Goal: Information Seeking & Learning: Learn about a topic

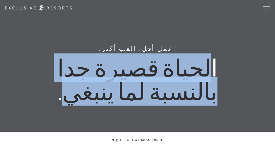
click at [100, 95] on h1 "الحياة قصيرة جدا بالنسبة لما ينبغي." at bounding box center [137, 79] width 179 height 47
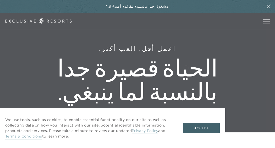
drag, startPoint x: 103, startPoint y: 97, endPoint x: 209, endPoint y: 62, distance: 112.0
click at [209, 62] on h1 "الحياة قصيرة جدا بالنسبة لما ينبغي." at bounding box center [137, 79] width 179 height 47
click at [209, 62] on font "الحياة قصيرة جدا بالنسبة لما ينبغي." at bounding box center [137, 79] width 160 height 52
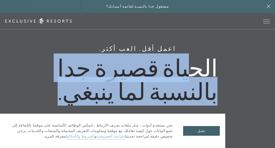
click at [209, 61] on font "الحياة قصيرة جدا بالنسبة لما ينبغي." at bounding box center [137, 79] width 160 height 52
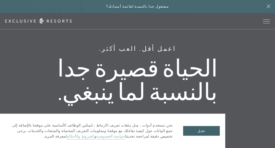
click at [218, 65] on font "الحياة قصيرة جدا بالنسبة لما ينبغي." at bounding box center [137, 79] width 160 height 52
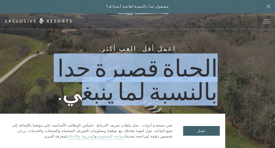
drag, startPoint x: 227, startPoint y: 65, endPoint x: 118, endPoint y: 86, distance: 110.7
click at [118, 86] on h1 "الحياة قصيرة جدا بالنسبة لما ينبغي." at bounding box center [137, 79] width 179 height 47
drag, startPoint x: 118, startPoint y: 86, endPoint x: 107, endPoint y: 92, distance: 12.7
click at [118, 86] on font "الحياة قصيرة جدا بالنسبة لما ينبغي." at bounding box center [137, 79] width 160 height 52
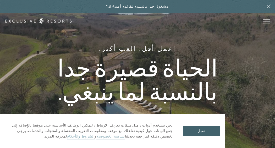
click at [101, 95] on h1 "الحياة قصيرة جدا بالنسبة لما ينبغي." at bounding box center [137, 79] width 179 height 47
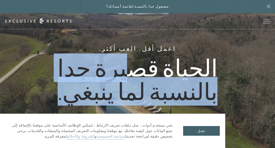
drag, startPoint x: 105, startPoint y: 96, endPoint x: 207, endPoint y: 63, distance: 107.6
click at [206, 64] on font "الحياة قصيرة جدا بالنسبة لما ينبغي." at bounding box center [137, 79] width 160 height 52
drag, startPoint x: 207, startPoint y: 63, endPoint x: 178, endPoint y: 63, distance: 29.3
click at [209, 62] on font "الحياة قصيرة جدا بالنسبة لما ينبغي." at bounding box center [137, 79] width 160 height 52
click at [158, 48] on div "اعمل أقل. العب أكثر. الحياة قصيرة جدا بالنسبة لما ينبغي." at bounding box center [137, 74] width 275 height 148
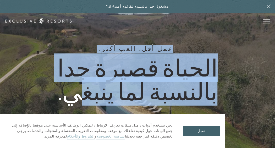
drag, startPoint x: 156, startPoint y: 47, endPoint x: 113, endPoint y: 101, distance: 68.4
click at [115, 98] on div "اعمل أقل. العب أكثر. الحياة قصيرة جدا بالنسبة لما ينبغي." at bounding box center [137, 74] width 275 height 148
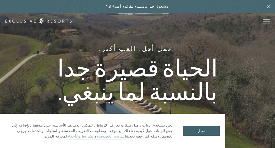
drag, startPoint x: 113, startPoint y: 101, endPoint x: 113, endPoint y: 104, distance: 2.9
click at [113, 104] on font "الحياة قصيرة جدا بالنسبة لما ينبغي." at bounding box center [137, 79] width 160 height 52
drag, startPoint x: 107, startPoint y: 102, endPoint x: 155, endPoint y: 54, distance: 67.6
click at [154, 55] on font "الحياة قصيرة جدا بالنسبة لما ينبغي." at bounding box center [137, 79] width 160 height 52
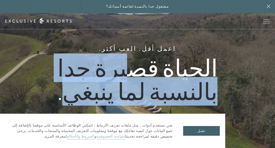
drag, startPoint x: 155, startPoint y: 54, endPoint x: 157, endPoint y: 51, distance: 3.4
click at [156, 53] on h6 "اعمل أقل. العب أكثر." at bounding box center [137, 49] width 77 height 8
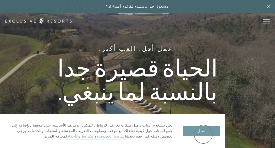
click at [203, 133] on font "تقبل" at bounding box center [201, 131] width 8 height 4
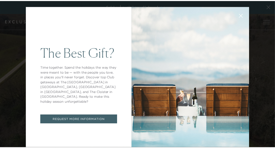
scroll to position [22, 0]
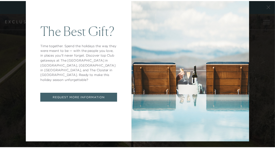
click at [73, 96] on link "REQUEST MORE INFORMATION" at bounding box center [80, 98] width 78 height 9
click at [73, 96] on div "The Best Gift? Time together. Spend the holidays the way they were meant to be …" at bounding box center [79, 64] width 107 height 158
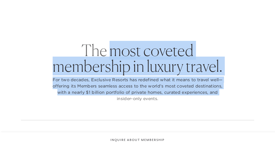
drag, startPoint x: 116, startPoint y: 101, endPoint x: 114, endPoint y: 42, distance: 59.0
click at [114, 42] on div "The most coveted membership in luxury travel. For two decades, Exclusive Resort…" at bounding box center [137, 81] width 233 height 78
click at [114, 42] on font "The most coveted membership in luxury travel." at bounding box center [138, 58] width 170 height 35
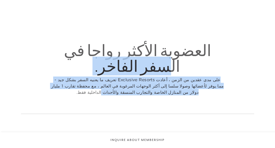
drag, startPoint x: 114, startPoint y: 42, endPoint x: 161, endPoint y: 95, distance: 71.3
click at [158, 95] on div "العضوية الأكثر رواجا في السفر الفاخر. على مدى عقدين من الزمن ، أعادت Exclusive …" at bounding box center [137, 78] width 233 height 72
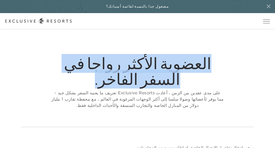
checkbox input "false"
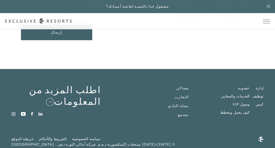
scroll to position [274, 0]
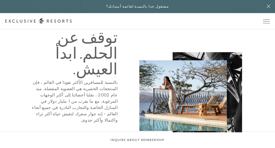
drag, startPoint x: 115, startPoint y: 79, endPoint x: 110, endPoint y: 110, distance: 31.1
click at [110, 110] on div "توقف عن الحلم. ابدأ العيش. بالنسبة للمسافرين الأكثر نفوذا في العالم ، فإن المنت…" at bounding box center [74, 86] width 124 height 114
click at [109, 110] on div "توقف عن الحلم. ابدأ العيش. بالنسبة للمسافرين الأكثر نفوذا في العالم ، فإن المنت…" at bounding box center [74, 86] width 124 height 114
click at [108, 109] on p "بالنسبة للمسافرين الأكثر نفوذا في العالم ، فإن المنتجعات الحصرية هي العضوية الم…" at bounding box center [74, 101] width 88 height 44
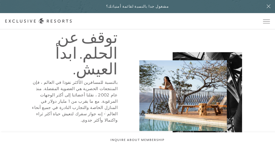
drag, startPoint x: 105, startPoint y: 108, endPoint x: 114, endPoint y: 82, distance: 27.5
click at [113, 83] on p "بالنسبة للمسافرين الأكثر نفوذا في العالم ، فإن المنتجعات الحصرية هي العضوية الم…" at bounding box center [74, 101] width 88 height 44
click at [114, 82] on font "بالنسبة للمسافرين الأكثر نفوذا في العالم ، فإن المنتجعات الحصرية هي العضوية الم…" at bounding box center [74, 101] width 85 height 43
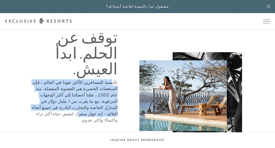
click at [114, 82] on font "بالنسبة للمسافرين الأكثر نفوذا في العالم ، فإن المنتجعات الحصرية هي العضوية الم…" at bounding box center [74, 101] width 85 height 43
click at [116, 81] on font "بالنسبة للمسافرين الأكثر نفوذا في العالم ، فإن المنتجعات الحصرية هي العضوية الم…" at bounding box center [74, 101] width 85 height 43
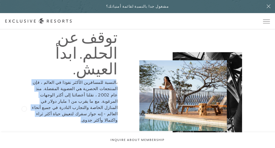
drag, startPoint x: 116, startPoint y: 80, endPoint x: 24, endPoint y: 108, distance: 96.3
click at [24, 108] on div "توقف عن الحلم. ابدأ العيش. بالنسبة للمسافرين الأكثر نفوذا في العالم ، فإن المنت…" at bounding box center [74, 86] width 124 height 114
click at [24, 109] on div "توقف عن الحلم. ابدأ العيش. بالنسبة للمسافرين الأكثر نفوذا في العالم ، فإن المنت…" at bounding box center [74, 86] width 124 height 114
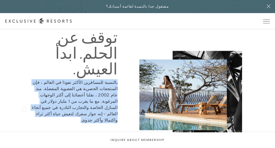
drag, startPoint x: 24, startPoint y: 109, endPoint x: 29, endPoint y: 109, distance: 5.2
click at [29, 109] on div "توقف عن الحلم. ابدأ العيش. بالنسبة للمسافرين الأكثر نفوذا في العالم ، فإن المنت…" at bounding box center [74, 86] width 124 height 114
click at [36, 108] on p "بالنسبة للمسافرين الأكثر نفوذا في العالم ، فإن المنتجعات الحصرية هي العضوية الم…" at bounding box center [74, 101] width 88 height 44
drag, startPoint x: 37, startPoint y: 108, endPoint x: 43, endPoint y: 74, distance: 34.2
click at [43, 74] on div "توقف عن الحلم. ابدأ العيش. بالنسبة للمسافرين الأكثر نفوذا في العالم ، فإن المنت…" at bounding box center [74, 86] width 124 height 114
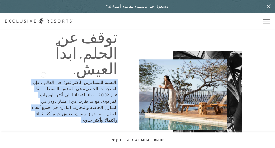
click at [43, 73] on h2 "توقف عن الحلم. ابدأ العيش." at bounding box center [74, 52] width 88 height 47
click at [45, 74] on h2 "توقف عن الحلم. ابدأ العيش." at bounding box center [74, 52] width 88 height 47
drag, startPoint x: 43, startPoint y: 89, endPoint x: 36, endPoint y: 110, distance: 22.0
click at [36, 110] on div "توقف عن الحلم. ابدأ العيش. بالنسبة للمسافرين الأكثر نفوذا في العالم ، فإن المنت…" at bounding box center [74, 86] width 124 height 114
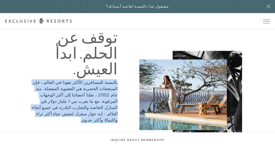
click at [37, 108] on p "بالنسبة للمسافرين الأكثر نفوذا في العالم ، فإن المنتجعات الحصرية هي العضوية الم…" at bounding box center [74, 101] width 88 height 44
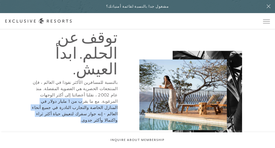
drag, startPoint x: 50, startPoint y: 100, endPoint x: 66, endPoint y: 92, distance: 18.1
click at [66, 92] on p "بالنسبة للمسافرين الأكثر نفوذا في العالم ، فإن المنتجعات الحصرية هي العضوية الم…" at bounding box center [74, 101] width 88 height 44
click at [66, 92] on font "بالنسبة للمسافرين الأكثر نفوذا في العالم ، فإن المنتجعات الحصرية هي العضوية الم…" at bounding box center [74, 101] width 85 height 43
click at [68, 94] on font "بالنسبة للمسافرين الأكثر نفوذا في العالم ، فإن المنتجعات الحصرية هي العضوية الم…" at bounding box center [74, 101] width 85 height 43
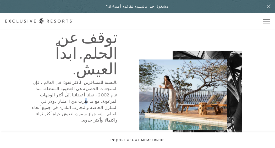
drag, startPoint x: 69, startPoint y: 91, endPoint x: 47, endPoint y: 100, distance: 23.5
click at [63, 93] on font "بالنسبة للمسافرين الأكثر نفوذا في العالم ، فإن المنتجعات الحصرية هي العضوية الم…" at bounding box center [74, 101] width 85 height 43
drag, startPoint x: 47, startPoint y: 100, endPoint x: 36, endPoint y: 105, distance: 12.0
click at [36, 105] on p "بالنسبة للمسافرين الأكثر نفوذا في العالم ، فإن المنتجعات الحصرية هي العضوية الم…" at bounding box center [74, 101] width 88 height 44
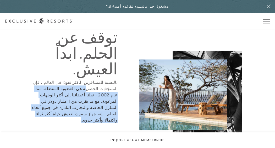
drag, startPoint x: 36, startPoint y: 107, endPoint x: 108, endPoint y: 87, distance: 74.9
click at [108, 87] on p "بالنسبة للمسافرين الأكثر نفوذا في العالم ، فإن المنتجعات الحصرية هي العضوية الم…" at bounding box center [74, 101] width 88 height 44
click at [109, 86] on font "بالنسبة للمسافرين الأكثر نفوذا في العالم ، فإن المنتجعات الحصرية هي العضوية الم…" at bounding box center [74, 101] width 85 height 43
click at [111, 91] on font "بالنسبة للمسافرين الأكثر نفوذا في العالم ، فإن المنتجعات الحصرية هي العضوية الم…" at bounding box center [74, 101] width 85 height 43
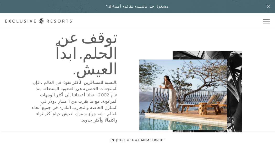
click at [111, 89] on font "بالنسبة للمسافرين الأكثر نفوذا في العالم ، فإن المنتجعات الحصرية هي العضوية الم…" at bounding box center [74, 101] width 85 height 43
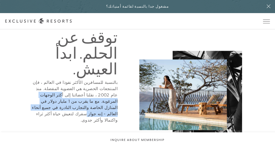
drag, startPoint x: 111, startPoint y: 96, endPoint x: 109, endPoint y: 108, distance: 12.5
click at [109, 108] on font "بالنسبة للمسافرين الأكثر نفوذا في العالم ، فإن المنتجعات الحصرية هي العضوية الم…" at bounding box center [74, 101] width 85 height 43
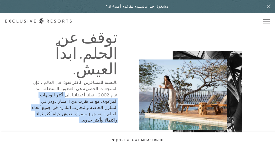
drag, startPoint x: 107, startPoint y: 113, endPoint x: 115, endPoint y: 88, distance: 25.9
click at [115, 88] on div "توقف عن الحلم. ابدأ العيش. بالنسبة للمسافرين الأكثر نفوذا في العالم ، فإن المنت…" at bounding box center [74, 86] width 124 height 114
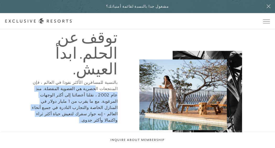
click at [115, 87] on font "بالنسبة للمسافرين الأكثر نفوذا في العالم ، فإن المنتجعات الحصرية هي العضوية الم…" at bounding box center [74, 101] width 85 height 43
click at [113, 88] on font "بالنسبة للمسافرين الأكثر نفوذا في العالم ، فإن المنتجعات الحصرية هي العضوية الم…" at bounding box center [74, 101] width 85 height 43
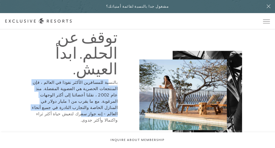
drag, startPoint x: 112, startPoint y: 83, endPoint x: 106, endPoint y: 106, distance: 23.2
click at [106, 106] on p "بالنسبة للمسافرين الأكثر نفوذا في العالم ، فإن المنتجعات الحصرية هي العضوية الم…" at bounding box center [74, 101] width 88 height 44
drag, startPoint x: 106, startPoint y: 106, endPoint x: 105, endPoint y: 110, distance: 4.3
click at [106, 106] on font "بالنسبة للمسافرين الأكثر نفوذا في العالم ، فإن المنتجعات الحصرية هي العضوية الم…" at bounding box center [74, 101] width 85 height 43
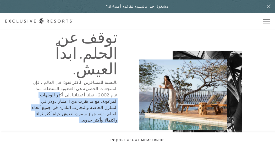
drag, startPoint x: 105, startPoint y: 112, endPoint x: 112, endPoint y: 87, distance: 25.9
click at [112, 87] on div "توقف عن الحلم. ابدأ العيش. بالنسبة للمسافرين الأكثر نفوذا في العالم ، فإن المنت…" at bounding box center [74, 86] width 124 height 114
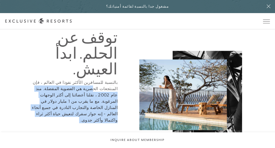
click at [113, 85] on font "بالنسبة للمسافرين الأكثر نفوذا في العالم ، فإن المنتجعات الحصرية هي العضوية الم…" at bounding box center [74, 101] width 85 height 43
click at [113, 84] on p "بالنسبة للمسافرين الأكثر نفوذا في العالم ، فإن المنتجعات الحصرية هي العضوية الم…" at bounding box center [74, 101] width 88 height 44
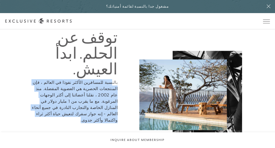
drag, startPoint x: 113, startPoint y: 79, endPoint x: 37, endPoint y: 111, distance: 82.6
click at [37, 111] on div "توقف عن الحلم. ابدأ العيش. بالنسبة للمسافرين الأكثر نفوذا في العالم ، فإن المنت…" at bounding box center [74, 86] width 124 height 114
click at [31, 108] on p "بالنسبة للمسافرين الأكثر نفوذا في العالم ، فإن المنتجعات الحصرية هي العضوية الم…" at bounding box center [74, 101] width 88 height 44
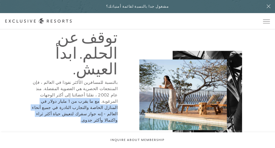
drag, startPoint x: 36, startPoint y: 107, endPoint x: 78, endPoint y: 95, distance: 43.7
click at [78, 95] on p "بالنسبة للمسافرين الأكثر نفوذا في العالم ، فإن المنتجعات الحصرية هي العضوية الم…" at bounding box center [74, 101] width 88 height 44
drag, startPoint x: 78, startPoint y: 95, endPoint x: 74, endPoint y: 97, distance: 4.1
copy font "مع ما يقرب من 1 مليار دولار في المنازل الخاصة والتجارب النادرة في جميع أنحاء ال…"
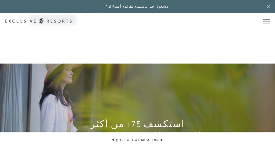
scroll to position [288, 0]
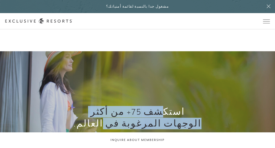
drag, startPoint x: 173, startPoint y: 133, endPoint x: 190, endPoint y: 104, distance: 33.7
click at [190, 104] on div "استكشف 75+ من أكثر الوجهات المرغوبة في العالم. عرض جميع المساكن" at bounding box center [137, 125] width 275 height 148
click at [190, 103] on div "استكشف 75+ من أكثر الوجهات المرغوبة في العالم. عرض جميع المساكن" at bounding box center [137, 125] width 275 height 148
click at [201, 107] on font "استكشف 75+ من أكثر الوجهات المرغوبة في العالم." at bounding box center [138, 117] width 128 height 21
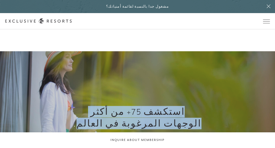
drag, startPoint x: 201, startPoint y: 108, endPoint x: 190, endPoint y: 133, distance: 27.2
click at [190, 133] on div "استكشف 75+ من أكثر الوجهات المرغوبة في العالم. عرض جميع المساكن" at bounding box center [137, 125] width 275 height 148
click at [189, 133] on div "استكشف 75+ من أكثر الوجهات المرغوبة في العالم. عرض جميع المساكن" at bounding box center [137, 125] width 275 height 148
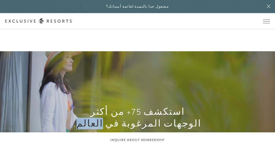
click at [189, 133] on div "استكشف 75+ من أكثر الوجهات المرغوبة في العالم. عرض جميع المساكن" at bounding box center [137, 125] width 275 height 148
click at [196, 103] on div "استكشف 75+ من أكثر الوجهات المرغوبة في العالم. عرض جميع المساكن" at bounding box center [137, 125] width 275 height 148
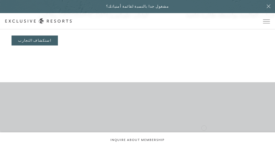
scroll to position [1205, 0]
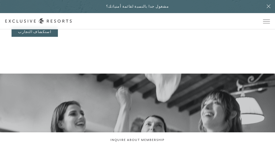
drag, startPoint x: 160, startPoint y: 95, endPoint x: 89, endPoint y: 93, distance: 71.6
click at [89, 93] on div "نادي. مجتمع. أسلوب حياة. تعرف على أعضائنا" at bounding box center [137, 148] width 275 height 148
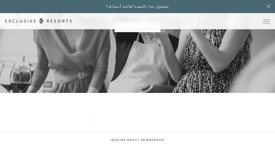
scroll to position [1415, 0]
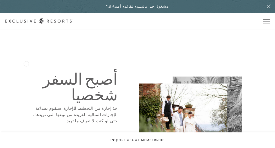
click at [26, 71] on div "أصبح السفر شخصيا خذ إجازة من التخطيط للإجازة. سنقوم بصياغة الإجازات المثالية ال…" at bounding box center [74, 107] width 124 height 73
drag, startPoint x: 57, startPoint y: 53, endPoint x: 70, endPoint y: 48, distance: 14.3
click at [70, 71] on h2 "أصبح السفر شخصيا" at bounding box center [74, 86] width 88 height 31
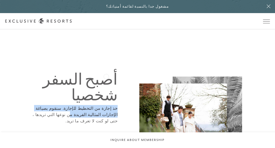
drag, startPoint x: 106, startPoint y: 77, endPoint x: 121, endPoint y: 63, distance: 20.2
click at [121, 71] on div "أصبح السفر شخصيا خذ إجازة من التخطيط للإجازة. سنقوم بصياغة الإجازات المثالية ال…" at bounding box center [74, 107] width 124 height 73
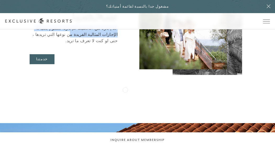
scroll to position [1546, 0]
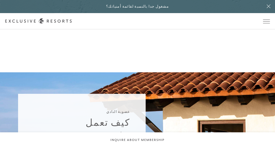
drag, startPoint x: 130, startPoint y: 78, endPoint x: 126, endPoint y: 96, distance: 18.1
click at [129, 118] on font "كيف تعمل" at bounding box center [108, 122] width 44 height 9
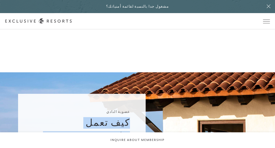
drag, startPoint x: 126, startPoint y: 96, endPoint x: 120, endPoint y: 125, distance: 29.5
click at [120, 125] on div "عضوية النادي كيف تعمل مثل أي ناد ريفي ، ستدفع رسوم بدء لمرة واحدة ومستحقات سنوي…" at bounding box center [82, 146] width 128 height 105
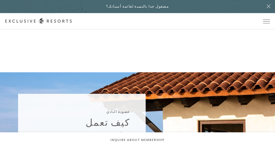
click at [120, 125] on div "عضوية النادي كيف تعمل مثل أي ناد ريفي ، ستدفع رسوم بدء لمرة واحدة ومستحقات سنوي…" at bounding box center [82, 146] width 128 height 105
drag, startPoint x: 123, startPoint y: 119, endPoint x: 130, endPoint y: 89, distance: 30.7
click at [130, 94] on div "عضوية النادي كيف تعمل مثل أي ناد ريفي ، ستدفع رسوم بدء لمرة واحدة ومستحقات سنوي…" at bounding box center [82, 146] width 128 height 105
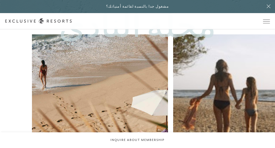
scroll to position [1800, 0]
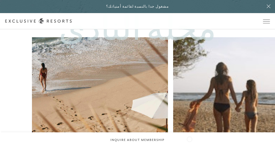
drag, startPoint x: 189, startPoint y: 139, endPoint x: 267, endPoint y: 121, distance: 79.9
click at [267, 121] on div "مجلة النادي سفر السفر، موكية للمستقبل مجتمع الإرث الجديد للسفر الفاخر مجتمع عام…" at bounding box center [137, 146] width 275 height 288
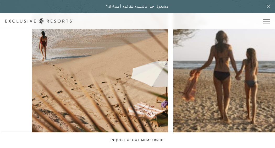
scroll to position [1905, 0]
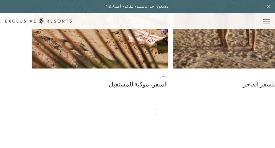
drag, startPoint x: 137, startPoint y: 141, endPoint x: 157, endPoint y: 110, distance: 36.6
drag, startPoint x: 8, startPoint y: 134, endPoint x: 215, endPoint y: 129, distance: 207.8
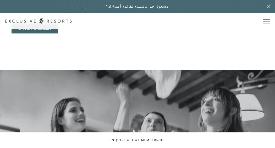
scroll to position [1198, 0]
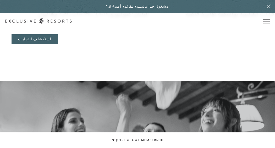
drag, startPoint x: 173, startPoint y: 103, endPoint x: 111, endPoint y: 105, distance: 62.1
click at [112, 143] on font "نادي. مجتمع. أسلوب حياة." at bounding box center [137, 147] width 114 height 9
drag, startPoint x: 111, startPoint y: 105, endPoint x: 104, endPoint y: 105, distance: 7.3
click at [104, 143] on font "نادي. مجتمع. أسلوب حياة." at bounding box center [137, 147] width 114 height 9
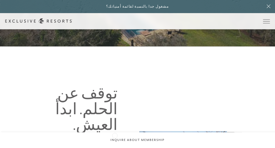
scroll to position [157, 0]
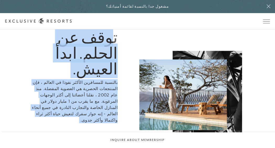
drag, startPoint x: 114, startPoint y: 48, endPoint x: 106, endPoint y: 118, distance: 70.8
click at [106, 118] on div "توقف عن الحلم. ابدأ العيش. بالنسبة للمسافرين الأكثر نفوذا في العالم ، فإن المنت…" at bounding box center [74, 86] width 124 height 114
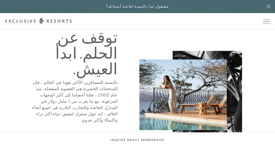
drag, startPoint x: 106, startPoint y: 118, endPoint x: 109, endPoint y: 114, distance: 5.6
click at [106, 118] on div "توقف عن الحلم. ابدأ العيش. بالنسبة للمسافرين الأكثر نفوذا في العالم ، فإن المنت…" at bounding box center [74, 86] width 124 height 114
click at [109, 114] on div "توقف عن الحلم. ابدأ العيش. بالنسبة للمسافرين الأكثر نفوذا في العالم ، فإن المنت…" at bounding box center [74, 86] width 124 height 114
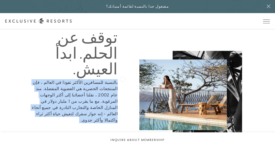
drag, startPoint x: 112, startPoint y: 114, endPoint x: 122, endPoint y: 78, distance: 37.1
click at [122, 78] on div "توقف عن الحلم. ابدأ العيش. بالنسبة للمسافرين الأكثر نفوذا في العالم ، فإن المنت…" at bounding box center [74, 86] width 124 height 114
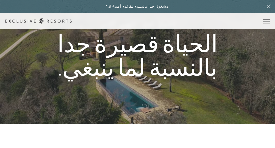
scroll to position [0, 0]
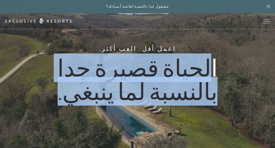
drag, startPoint x: 103, startPoint y: 95, endPoint x: 223, endPoint y: 66, distance: 123.3
click at [223, 66] on h1 "الحياة قصيرة جدا بالنسبة لما ينبغي." at bounding box center [137, 79] width 179 height 47
click at [218, 66] on font "الحياة قصيرة جدا بالنسبة لما ينبغي." at bounding box center [137, 79] width 160 height 52
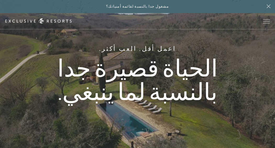
drag, startPoint x: 220, startPoint y: 70, endPoint x: 217, endPoint y: 69, distance: 2.7
click at [218, 68] on font "الحياة قصيرة جدا بالنسبة لما ينبغي." at bounding box center [137, 79] width 160 height 52
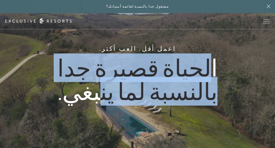
drag, startPoint x: 217, startPoint y: 69, endPoint x: 118, endPoint y: 95, distance: 102.8
click at [129, 95] on font "الحياة قصيرة جدا بالنسبة لما ينبغي." at bounding box center [137, 79] width 160 height 52
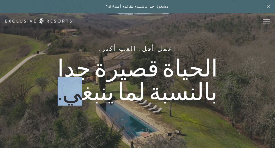
drag, startPoint x: 118, startPoint y: 95, endPoint x: 101, endPoint y: 99, distance: 17.6
click at [101, 99] on h1 "الحياة قصيرة جدا بالنسبة لما ينبغي." at bounding box center [137, 79] width 179 height 47
click at [97, 101] on h1 "الحياة قصيرة جدا بالنسبة لما ينبغي." at bounding box center [137, 79] width 179 height 47
click at [106, 102] on font "الحياة قصيرة جدا بالنسبة لما ينبغي." at bounding box center [137, 79] width 160 height 52
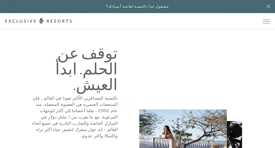
scroll to position [157, 0]
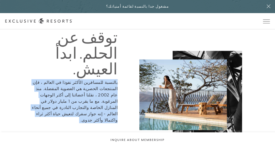
drag, startPoint x: 100, startPoint y: 110, endPoint x: 120, endPoint y: 75, distance: 39.7
click at [120, 76] on div "توقف عن الحلم. ابدأ العيش. بالنسبة للمسافرين الأكثر نفوذا في العالم ، فإن المنت…" at bounding box center [74, 86] width 124 height 114
click at [120, 75] on div "توقف عن الحلم. ابدأ العيش. بالنسبة للمسافرين الأكثر نفوذا في العالم ، فإن المنت…" at bounding box center [74, 86] width 124 height 114
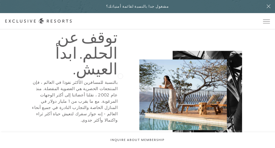
drag, startPoint x: 120, startPoint y: 75, endPoint x: 125, endPoint y: 56, distance: 20.3
click at [125, 56] on div "توقف عن الحلم. ابدأ العيش. بالنسبة للمسافرين الأكثر نفوذا في العالم ، فإن المنت…" at bounding box center [74, 86] width 124 height 114
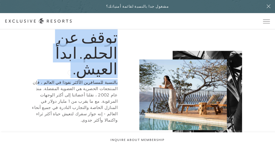
drag, startPoint x: 119, startPoint y: 49, endPoint x: 61, endPoint y: 76, distance: 64.3
click at [61, 76] on div "توقف عن الحلم. ابدأ العيش. بالنسبة للمسافرين الأكثر نفوذا في العالم ، فإن المنت…" at bounding box center [74, 86] width 124 height 114
click at [72, 71] on font "توقف عن الحلم. ابدأ العيش." at bounding box center [86, 53] width 62 height 50
click at [67, 72] on font "توقف عن الحلم. ابدأ العيش." at bounding box center [86, 53] width 62 height 50
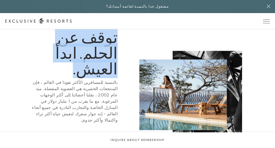
drag, startPoint x: 64, startPoint y: 72, endPoint x: 117, endPoint y: 50, distance: 56.5
click at [117, 50] on h2 "توقف عن الحلم. ابدأ العيش." at bounding box center [74, 52] width 88 height 47
click at [117, 50] on font "توقف عن الحلم. ابدأ العيش." at bounding box center [86, 53] width 62 height 50
click at [117, 57] on font "توقف عن الحلم. ابدأ العيش." at bounding box center [86, 53] width 62 height 50
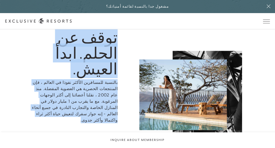
drag, startPoint x: 117, startPoint y: 50, endPoint x: 36, endPoint y: 105, distance: 98.1
click at [36, 105] on div "توقف عن الحلم. ابدأ العيش. بالنسبة للمسافرين الأكثر نفوذا في العالم ، فإن المنت…" at bounding box center [74, 86] width 124 height 114
click at [35, 105] on p "بالنسبة للمسافرين الأكثر نفوذا في العالم ، فإن المنتجعات الحصرية هي العضوية الم…" at bounding box center [74, 101] width 88 height 44
click at [38, 107] on p "بالنسبة للمسافرين الأكثر نفوذا في العالم ، فإن المنتجعات الحصرية هي العضوية الم…" at bounding box center [74, 101] width 88 height 44
click at [40, 108] on p "بالنسبة للمسافرين الأكثر نفوذا في العالم ، فإن المنتجعات الحصرية هي العضوية الم…" at bounding box center [74, 101] width 88 height 44
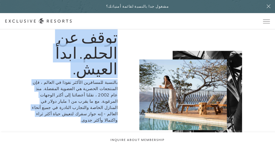
click at [42, 107] on font "بالنسبة للمسافرين الأكثر نفوذا في العالم ، فإن المنتجعات الحصرية هي العضوية الم…" at bounding box center [74, 101] width 85 height 43
drag, startPoint x: 42, startPoint y: 107, endPoint x: 41, endPoint y: 104, distance: 3.0
click at [41, 104] on p "بالنسبة للمسافرين الأكثر نفوذا في العالم ، فإن المنتجعات الحصرية هي العضوية الم…" at bounding box center [74, 101] width 88 height 44
click at [110, 81] on font "بالنسبة للمسافرين الأكثر نفوذا في العالم ، فإن المنتجعات الحصرية هي العضوية الم…" at bounding box center [74, 101] width 85 height 43
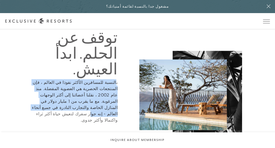
drag, startPoint x: 116, startPoint y: 80, endPoint x: 112, endPoint y: 108, distance: 28.9
click at [112, 108] on p "بالنسبة للمسافرين الأكثر نفوذا في العالم ، فإن المنتجعات الحصرية هي العضوية الم…" at bounding box center [74, 101] width 88 height 44
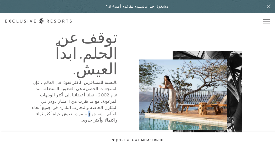
click at [112, 108] on p "بالنسبة للمسافرين الأكثر نفوذا في العالم ، فإن المنتجعات الحصرية هي العضوية الم…" at bounding box center [74, 101] width 88 height 44
click at [117, 75] on font "توقف عن الحلم. ابدأ العيش." at bounding box center [86, 53] width 62 height 50
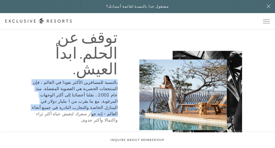
drag, startPoint x: 117, startPoint y: 85, endPoint x: 114, endPoint y: 106, distance: 21.2
click at [114, 106] on div "توقف عن الحلم. ابدأ العيش. بالنسبة للمسافرين الأكثر نفوذا في العالم ، فإن المنت…" at bounding box center [74, 86] width 124 height 114
click at [114, 106] on font "بالنسبة للمسافرين الأكثر نفوذا في العالم ، فإن المنتجعات الحصرية هي العضوية الم…" at bounding box center [74, 101] width 85 height 43
click at [114, 108] on font "بالنسبة للمسافرين الأكثر نفوذا في العالم ، فإن المنتجعات الحصرية هي العضوية الم…" at bounding box center [74, 101] width 85 height 43
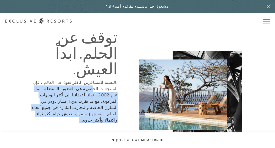
drag, startPoint x: 112, startPoint y: 110, endPoint x: 115, endPoint y: 85, distance: 24.8
click at [115, 85] on div "توقف عن الحلم. ابدأ العيش. بالنسبة للمسافرين الأكثر نفوذا في العالم ، فإن المنت…" at bounding box center [74, 86] width 124 height 114
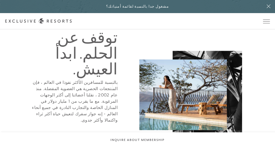
click at [115, 83] on p "بالنسبة للمسافرين الأكثر نفوذا في العالم ، فإن المنتجعات الحصرية هي العضوية الم…" at bounding box center [74, 101] width 88 height 44
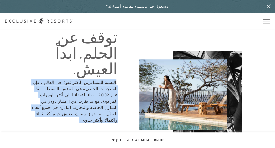
drag, startPoint x: 117, startPoint y: 79, endPoint x: 108, endPoint y: 113, distance: 35.1
click at [108, 113] on div "توقف عن الحلم. ابدأ العيش. بالنسبة للمسافرين الأكثر نفوذا في العالم ، فإن المنت…" at bounding box center [74, 86] width 124 height 114
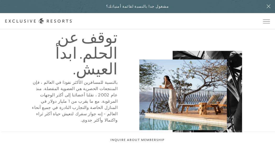
click at [108, 113] on div "توقف عن الحلم. ابدأ العيش. بالنسبة للمسافرين الأكثر نفوذا في العالم ، فإن المنت…" at bounding box center [74, 86] width 124 height 114
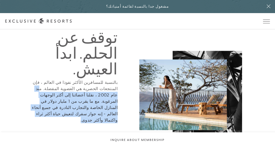
drag, startPoint x: 46, startPoint y: 101, endPoint x: 72, endPoint y: 88, distance: 29.5
click at [72, 88] on p "بالنسبة للمسافرين الأكثر نفوذا في العالم ، فإن المنتجعات الحصرية هي العضوية الم…" at bounding box center [74, 101] width 88 height 44
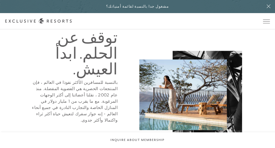
click at [73, 87] on font "بالنسبة للمسافرين الأكثر نفوذا في العالم ، فإن المنتجعات الحصرية هي العضوية الم…" at bounding box center [74, 101] width 85 height 43
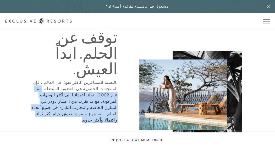
drag, startPoint x: 72, startPoint y: 86, endPoint x: 42, endPoint y: 105, distance: 35.6
click at [42, 105] on font "بالنسبة للمسافرين الأكثر نفوذا في العالم ، فإن المنتجعات الحصرية هي العضوية الم…" at bounding box center [74, 101] width 85 height 43
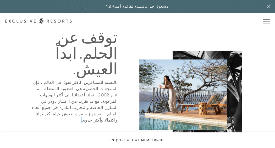
click at [42, 105] on font "بالنسبة للمسافرين الأكثر نفوذا في العالم ، فإن المنتجعات الحصرية هي العضوية الم…" at bounding box center [74, 101] width 85 height 43
click at [57, 82] on font "بالنسبة للمسافرين الأكثر نفوذا في العالم ، فإن المنتجعات الحصرية هي العضوية الم…" at bounding box center [74, 101] width 85 height 43
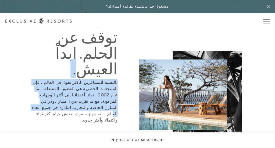
drag, startPoint x: 57, startPoint y: 92, endPoint x: 47, endPoint y: 100, distance: 13.0
click at [47, 100] on div "توقف عن الحلم. ابدأ العيش. بالنسبة للمسافرين الأكثر نفوذا في العالم ، فإن المنت…" at bounding box center [74, 86] width 124 height 114
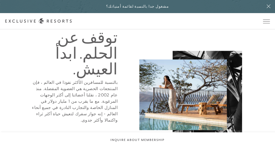
drag, startPoint x: 47, startPoint y: 100, endPoint x: 42, endPoint y: 103, distance: 6.7
click at [47, 100] on font "بالنسبة للمسافرين الأكثر نفوذا في العالم ، فإن المنتجعات الحصرية هي العضوية الم…" at bounding box center [74, 101] width 85 height 43
click at [40, 105] on p "بالنسبة للمسافرين الأكثر نفوذا في العالم ، فإن المنتجعات الحصرية هي العضوية الم…" at bounding box center [74, 101] width 88 height 44
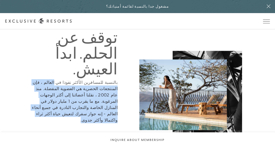
drag, startPoint x: 40, startPoint y: 105, endPoint x: 69, endPoint y: 80, distance: 37.7
click at [69, 80] on p "بالنسبة للمسافرين الأكثر نفوذا في العالم ، فإن المنتجعات الحصرية هي العضوية الم…" at bounding box center [74, 101] width 88 height 44
click at [69, 80] on font "بالنسبة للمسافرين الأكثر نفوذا في العالم ، فإن المنتجعات الحصرية هي العضوية الم…" at bounding box center [74, 101] width 85 height 43
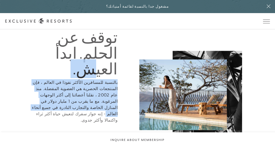
drag, startPoint x: 81, startPoint y: 74, endPoint x: 42, endPoint y: 101, distance: 46.7
click at [42, 101] on div "توقف عن الحلم. ابدأ العيش. بالنسبة للمسافرين الأكثر نفوذا في العالم ، فإن المنت…" at bounding box center [74, 86] width 124 height 114
click at [42, 101] on font "بالنسبة للمسافرين الأكثر نفوذا في العالم ، فإن المنتجعات الحصرية هي العضوية الم…" at bounding box center [74, 101] width 85 height 43
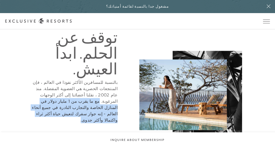
drag, startPoint x: 42, startPoint y: 101, endPoint x: 78, endPoint y: 94, distance: 36.5
click at [78, 94] on p "بالنسبة للمسافرين الأكثر نفوذا في العالم ، فإن المنتجعات الحصرية هي العضوية الم…" at bounding box center [74, 101] width 88 height 44
drag, startPoint x: 78, startPoint y: 94, endPoint x: 76, endPoint y: 97, distance: 3.7
drag, startPoint x: 76, startPoint y: 97, endPoint x: 94, endPoint y: 102, distance: 18.8
click at [94, 101] on font "بالنسبة للمسافرين الأكثر نفوذا في العالم ، فإن المنتجعات الحصرية هي العضوية الم…" at bounding box center [74, 101] width 85 height 43
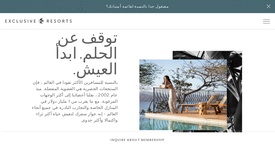
click at [47, 89] on font "بالنسبة للمسافرين الأكثر نفوذا في العالم ، فإن المنتجعات الحصرية هي العضوية الم…" at bounding box center [74, 101] width 85 height 43
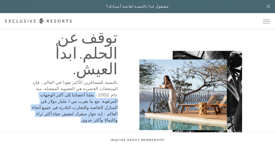
drag, startPoint x: 47, startPoint y: 91, endPoint x: 40, endPoint y: 110, distance: 20.4
click at [40, 110] on div "توقف عن الحلم. ابدأ العيش. بالنسبة للمسافرين الأكثر نفوذا في العالم ، فإن المنت…" at bounding box center [74, 86] width 124 height 114
drag, startPoint x: 40, startPoint y: 110, endPoint x: 55, endPoint y: 103, distance: 16.2
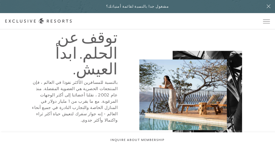
drag, startPoint x: 55, startPoint y: 103, endPoint x: 85, endPoint y: 111, distance: 31.2
click at [85, 111] on div "توقف عن الحلم. ابدأ العيش. بالنسبة للمسافرين الأكثر نفوذا في العالم ، فإن المنت…" at bounding box center [74, 86] width 124 height 114
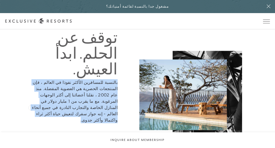
drag, startPoint x: 118, startPoint y: 79, endPoint x: 46, endPoint y: 100, distance: 75.3
click at [31, 107] on div "توقف عن الحلم. ابدأ العيش. بالنسبة للمسافرين الأكثر نفوذا في العالم ، فإن المنت…" at bounding box center [74, 86] width 124 height 114
click at [31, 107] on p "بالنسبة للمسافرين الأكثر نفوذا في العالم ، فإن المنتجعات الحصرية هي العضوية الم…" at bounding box center [74, 101] width 88 height 44
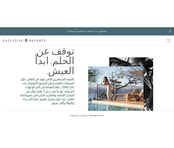
scroll to position [147, 0]
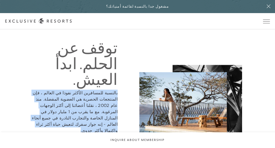
click at [55, 104] on font "بالنسبة للمسافرين الأكثر نفوذا في العالم ، فإن المنتجعات الحصرية هي العضوية الم…" at bounding box center [74, 111] width 85 height 43
click at [49, 104] on font "بالنسبة للمسافرين الأكثر نفوذا في العالم ، فإن المنتجعات الحصرية هي العضوية الم…" at bounding box center [74, 111] width 85 height 43
click at [50, 103] on font "بالنسبة للمسافرين الأكثر نفوذا في العالم ، فإن المنتجعات الحصرية هي العضوية الم…" at bounding box center [74, 111] width 85 height 43
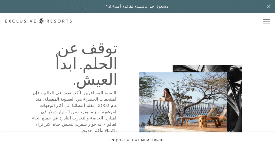
click at [50, 103] on font "بالنسبة للمسافرين الأكثر نفوذا في العالم ، فإن المنتجعات الحصرية هي العضوية الم…" at bounding box center [74, 111] width 85 height 43
drag, startPoint x: 57, startPoint y: 103, endPoint x: 49, endPoint y: 105, distance: 7.5
click at [57, 104] on font "بالنسبة للمسافرين الأكثر نفوذا في العالم ، فإن المنتجعات الحصرية هي العضوية الم…" at bounding box center [74, 111] width 85 height 43
drag, startPoint x: 49, startPoint y: 105, endPoint x: 39, endPoint y: 105, distance: 10.5
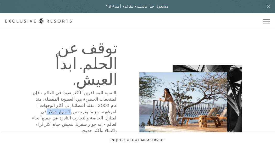
click at [39, 105] on font "بالنسبة للمسافرين الأكثر نفوذا في العالم ، فإن المنتجعات الحصرية هي العضوية الم…" at bounding box center [74, 111] width 85 height 43
click at [38, 108] on font "بالنسبة للمسافرين الأكثر نفوذا في العالم ، فإن المنتجعات الحصرية هي العضوية الم…" at bounding box center [74, 111] width 85 height 43
click at [33, 104] on p "بالنسبة للمسافرين الأكثر نفوذا في العالم ، فإن المنتجعات الحصرية هي العضوية الم…" at bounding box center [74, 112] width 88 height 44
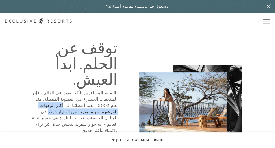
drag, startPoint x: 40, startPoint y: 104, endPoint x: 118, endPoint y: 104, distance: 78.1
click at [118, 104] on div "توقف عن الحلم. ابدأ العيش. بالنسبة للمسافرين الأكثر نفوذا في العالم ، فإن المنت…" at bounding box center [74, 97] width 124 height 114
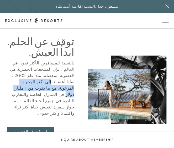
drag, startPoint x: 0, startPoint y: 65, endPoint x: 6, endPoint y: 6, distance: 59.0
click at [6, 7] on div "مشغول جدا بالنسبة لقائمة أمنياتك؟" at bounding box center [87, 6] width 174 height 13
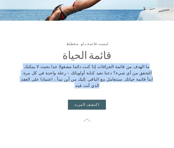
drag, startPoint x: 59, startPoint y: 86, endPoint x: 160, endPoint y: 73, distance: 100.9
click at [160, 73] on div "ليست قائمة دلو. مخطط. قائمة الحياة ما الهدف من قائمة الجرافات إذا كنت دائما مشغ…" at bounding box center [87, 84] width 174 height 127
click at [67, 87] on p "ما الهدف من قائمة الجرافات إذا كنت دائما مشغولا جدا بحيث لا يمكنك التحقق من أي …" at bounding box center [87, 75] width 132 height 25
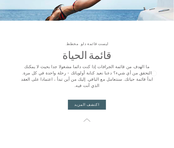
click at [153, 73] on p "ما الهدف من قائمة الجرافات إذا كنت دائما مشغولا جدا بحيث لا يمكنك التحقق من أي …" at bounding box center [87, 75] width 132 height 25
drag, startPoint x: 154, startPoint y: 73, endPoint x: 138, endPoint y: 73, distance: 15.5
click at [138, 73] on p "ما الهدف من قائمة الجرافات إذا كنت دائما مشغولا جدا بحيث لا يمكنك التحقق من أي …" at bounding box center [87, 75] width 132 height 25
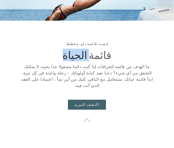
drag, startPoint x: 68, startPoint y: 62, endPoint x: 91, endPoint y: 63, distance: 23.6
click at [91, 63] on div "ليست قائمة دلو. مخطط. قائمة الحياة ما الهدف من قائمة الجرافات إذا كنت دائما مشغ…" at bounding box center [87, 65] width 132 height 47
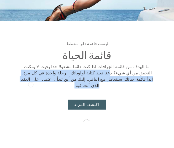
drag, startPoint x: 28, startPoint y: 71, endPoint x: 31, endPoint y: 84, distance: 13.5
click at [31, 84] on p "ما الهدف من قائمة الجرافات إذا كنت دائما مشغولا جدا بحيث لا يمكنك التحقق من أي …" at bounding box center [87, 75] width 132 height 25
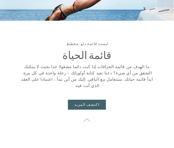
click at [50, 70] on font "ما الهدف من قائمة الجرافات إذا كنت دائما مشغولا جدا بحيث لا يمكنك التحقق من أي …" at bounding box center [87, 76] width 132 height 24
click at [87, 46] on font "ليست قائمة دلو. مخطط." at bounding box center [86, 44] width 43 height 4
